Goal: Navigation & Orientation: Find specific page/section

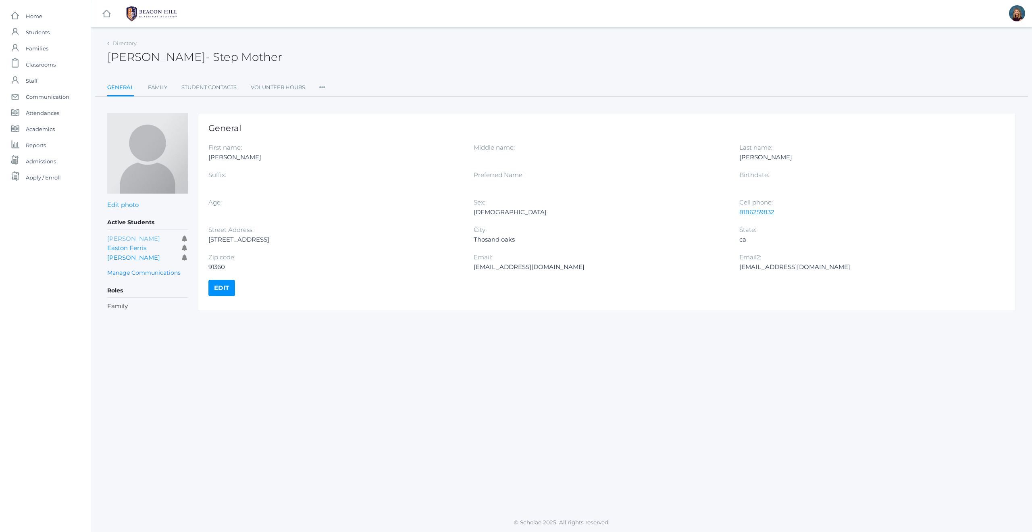
click at [121, 236] on link "[PERSON_NAME]" at bounding box center [133, 239] width 53 height 8
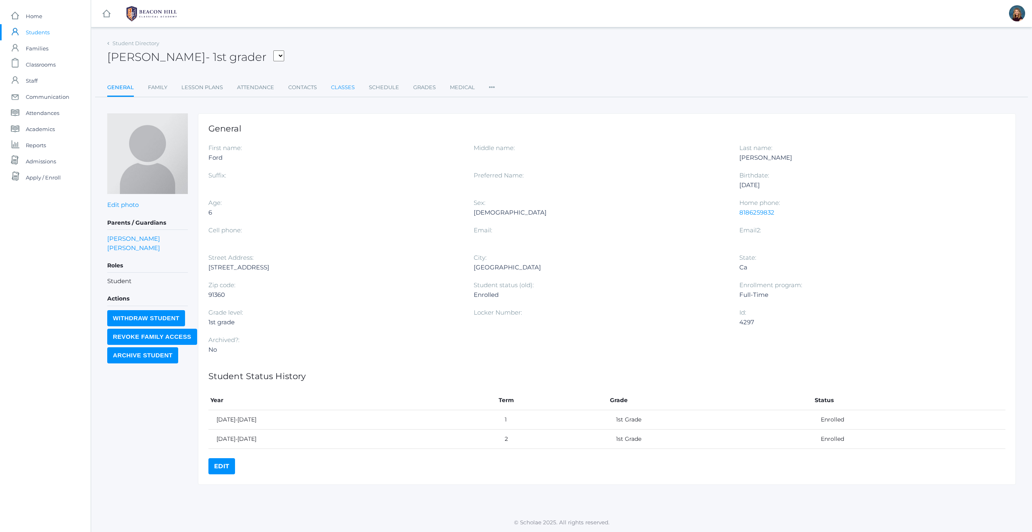
click at [347, 85] on link "Classes" at bounding box center [343, 87] width 24 height 16
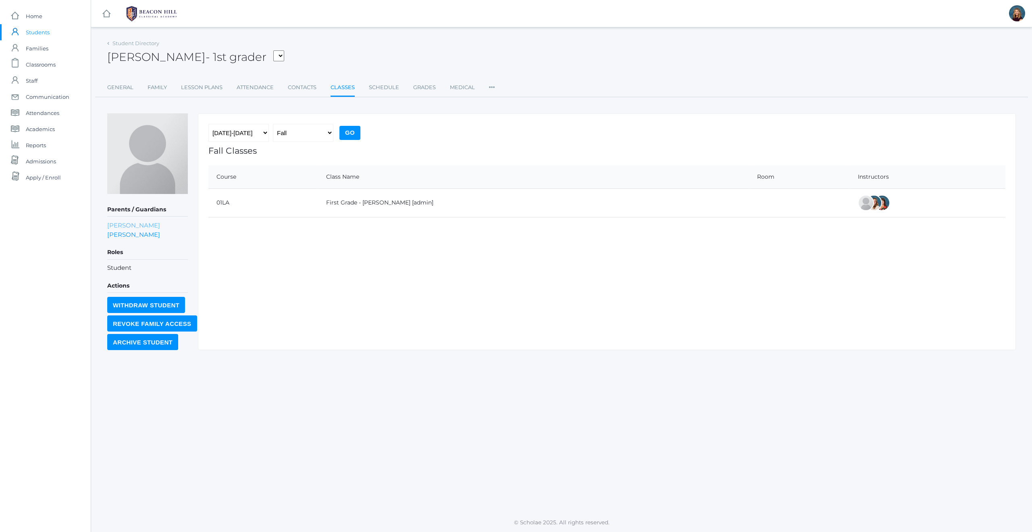
click at [116, 223] on link "[PERSON_NAME]" at bounding box center [133, 225] width 53 height 9
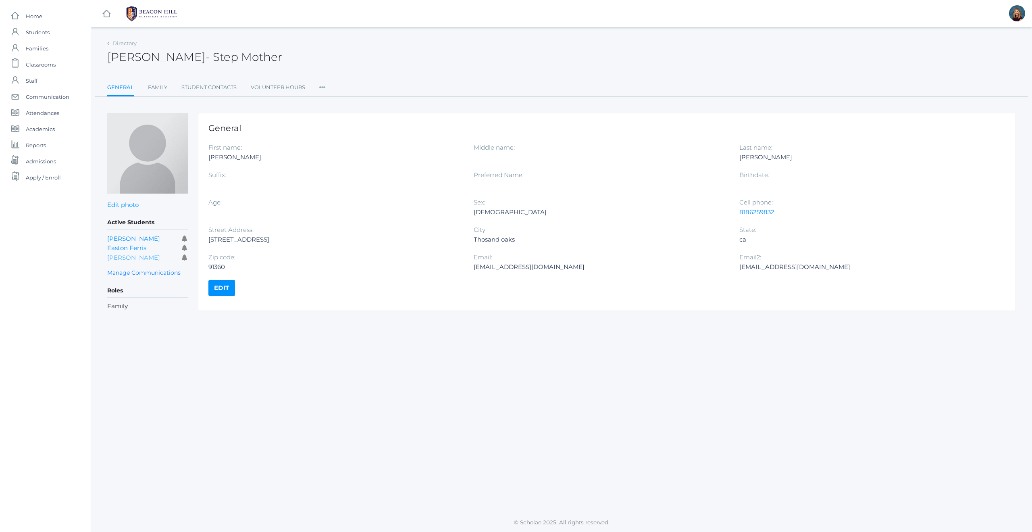
click at [118, 258] on link "[PERSON_NAME]" at bounding box center [133, 258] width 53 height 8
